Goal: Transaction & Acquisition: Purchase product/service

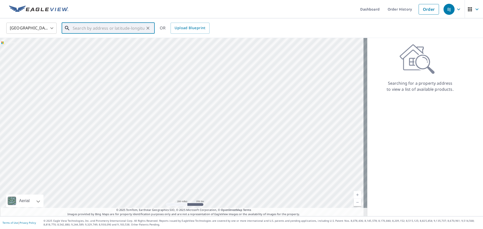
click at [79, 29] on input "text" at bounding box center [109, 28] width 72 height 14
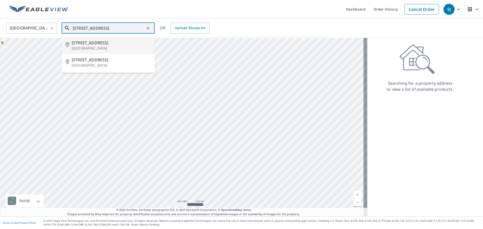
click at [84, 44] on span "[STREET_ADDRESS]" at bounding box center [111, 43] width 79 height 6
type input "[STREET_ADDRESS]"
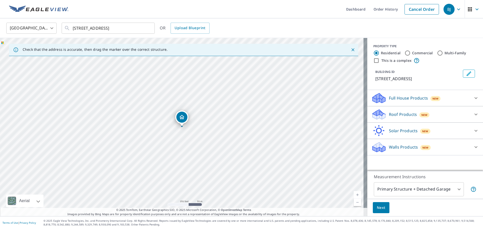
click at [391, 115] on p "Roof Products" at bounding box center [403, 114] width 28 height 6
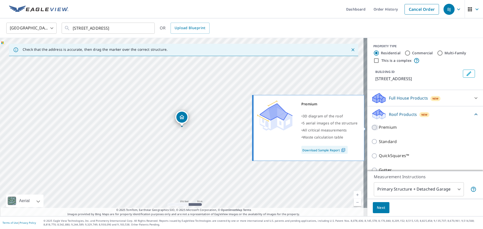
click at [371, 128] on input "Premium" at bounding box center [375, 127] width 8 height 6
checkbox input "true"
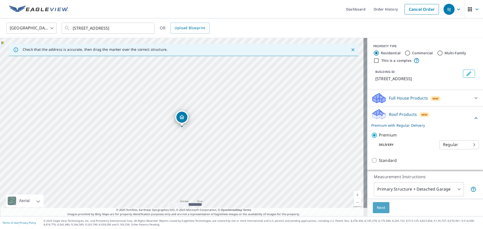
click at [379, 208] on span "Next" at bounding box center [381, 208] width 9 height 6
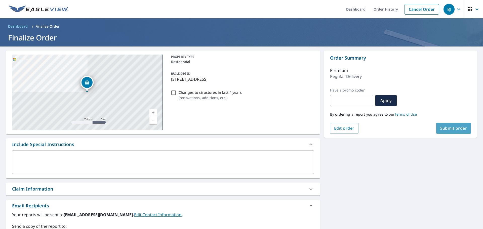
click at [449, 128] on span "Submit order" at bounding box center [453, 128] width 27 height 6
